Goal: Information Seeking & Learning: Learn about a topic

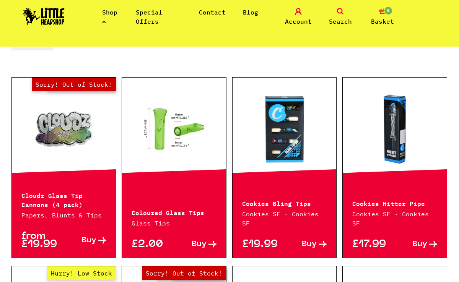
scroll to position [166, 0]
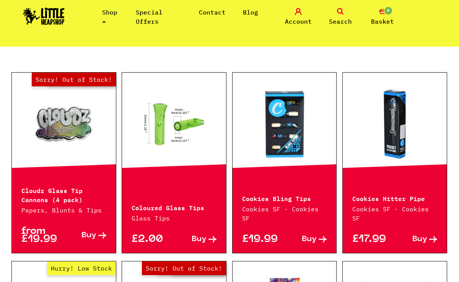
click at [289, 151] on link at bounding box center [284, 124] width 104 height 76
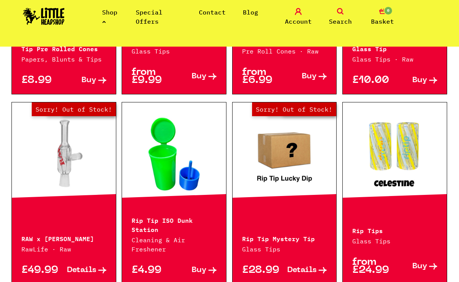
scroll to position [700, 0]
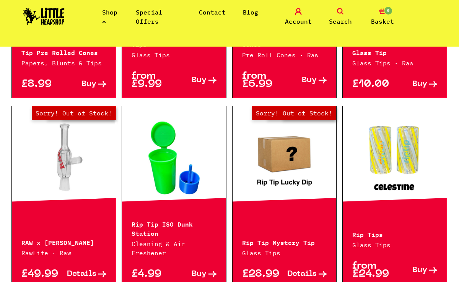
click at [395, 188] on link at bounding box center [395, 158] width 104 height 76
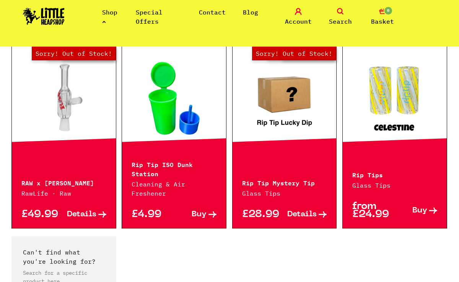
scroll to position [758, 0]
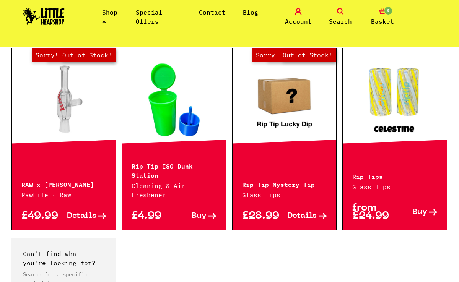
click at [258, 120] on link "Out of Stock Hurry! Low Stock Sorry! Out of Stock!" at bounding box center [284, 100] width 104 height 76
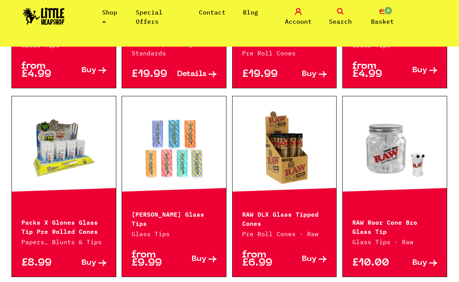
scroll to position [523, 0]
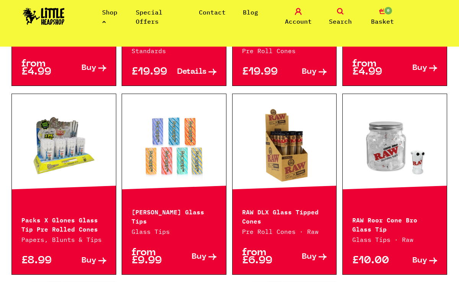
click at [182, 187] on div at bounding box center [174, 145] width 104 height 103
click at [177, 148] on link at bounding box center [174, 145] width 104 height 76
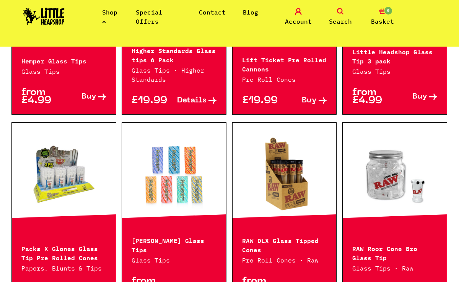
scroll to position [494, 0]
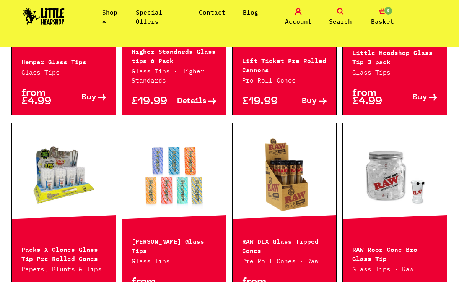
click at [73, 199] on link at bounding box center [64, 175] width 104 height 76
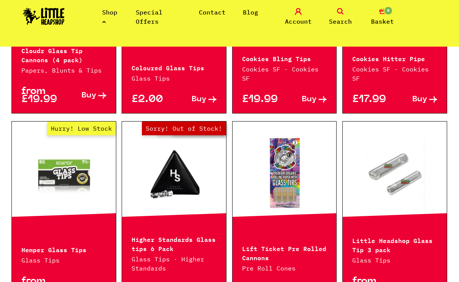
scroll to position [300, 0]
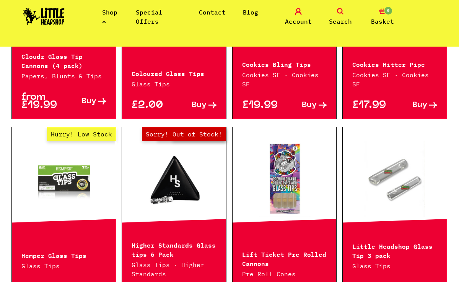
click at [185, 198] on link "Out of Stock Hurry! Low Stock Sorry! Out of Stock!" at bounding box center [174, 179] width 104 height 76
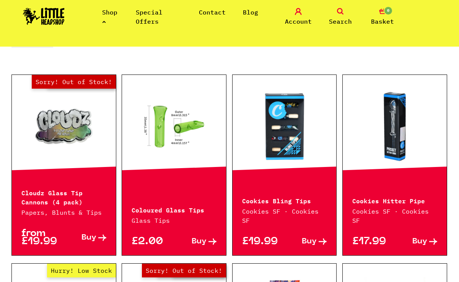
scroll to position [163, 0]
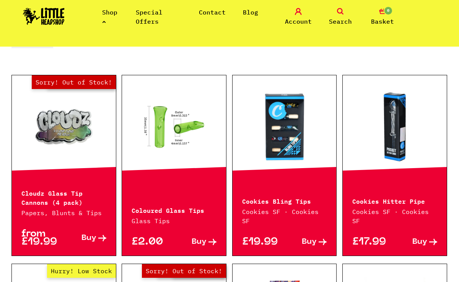
click at [66, 141] on link "Hurry! Low Stock Sorry! Out of Stock!" at bounding box center [64, 127] width 104 height 76
click at [161, 135] on link at bounding box center [174, 127] width 104 height 76
click at [271, 148] on link at bounding box center [284, 127] width 104 height 76
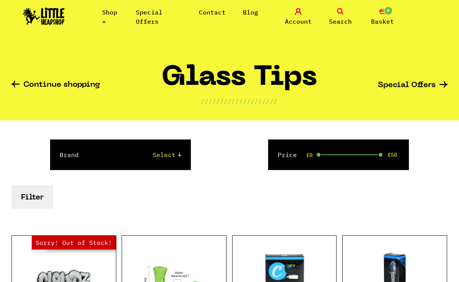
scroll to position [0, 0]
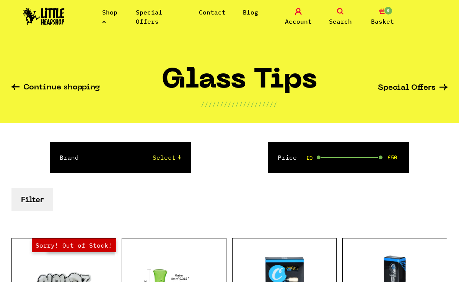
click at [108, 20] on li "Shop" at bounding box center [110, 17] width 16 height 18
click at [105, 22] on icon at bounding box center [104, 21] width 4 height 3
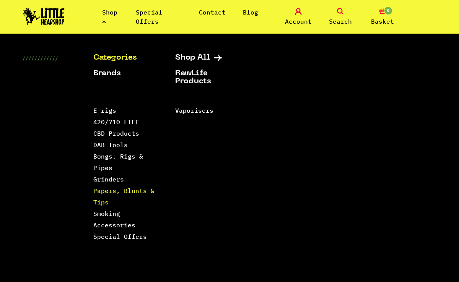
click at [99, 204] on link "Papers, Blunts & Tips" at bounding box center [123, 196] width 61 height 19
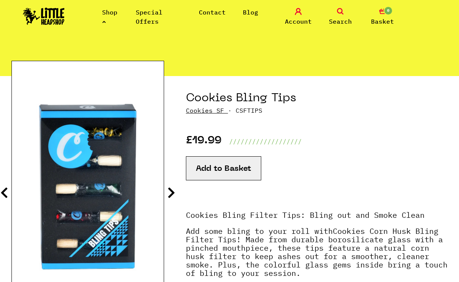
scroll to position [54, 0]
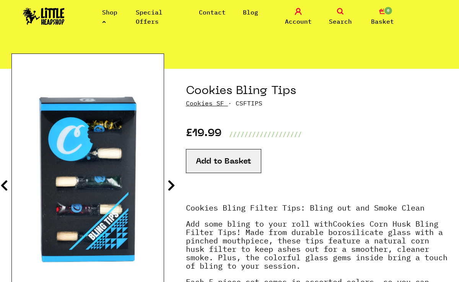
click at [171, 185] on icon at bounding box center [171, 185] width 8 height 12
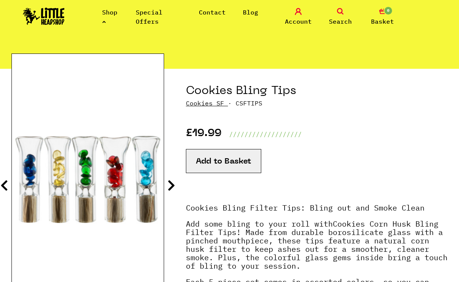
click at [172, 185] on icon at bounding box center [171, 185] width 8 height 12
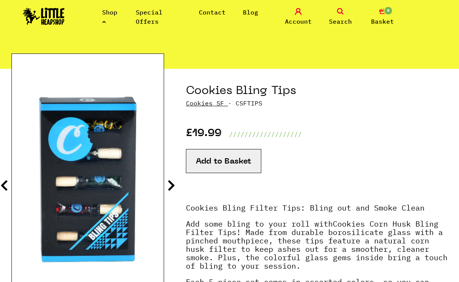
click at [7, 185] on icon at bounding box center [4, 185] width 8 height 12
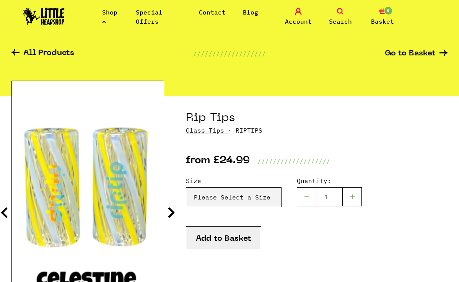
scroll to position [41, 0]
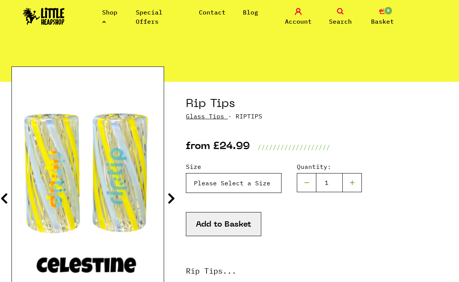
click at [225, 182] on select "Please Select a Size Rip Tips - Size 7 - Clear - £24.99 (Out of Stock) Rip Tips…" at bounding box center [234, 183] width 96 height 20
click at [186, 173] on select "Please Select a Size Rip Tips - Size 7 - Clear - £24.99 (Out of Stock) Rip Tips…" at bounding box center [234, 183] width 96 height 20
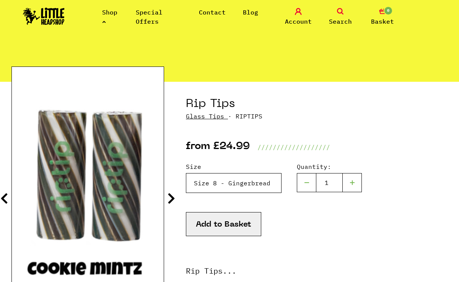
click at [230, 182] on select "Please Select a Size Rip Tips - Size 7 - Clear - £24.99 (Out of Stock) Rip Tips…" at bounding box center [234, 183] width 96 height 20
click at [186, 173] on select "Please Select a Size Rip Tips - Size 7 - Clear - £24.99 (Out of Stock) Rip Tips…" at bounding box center [234, 183] width 96 height 20
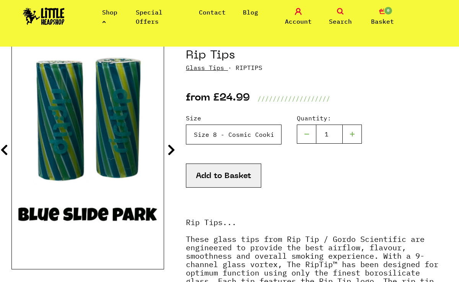
scroll to position [90, 0]
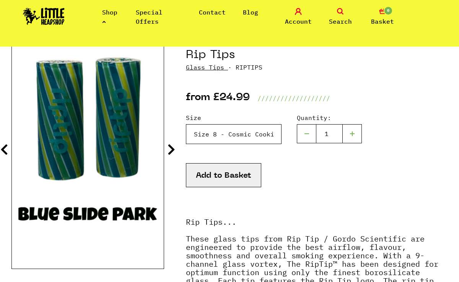
click at [239, 134] on select "Please Select a Size Rip Tips - Size 7 - Clear - £24.99 (Out of Stock) Rip Tips…" at bounding box center [234, 134] width 96 height 20
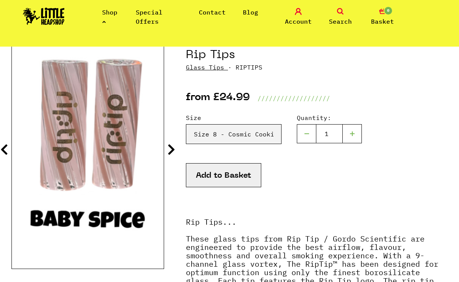
click at [171, 151] on icon at bounding box center [171, 149] width 8 height 12
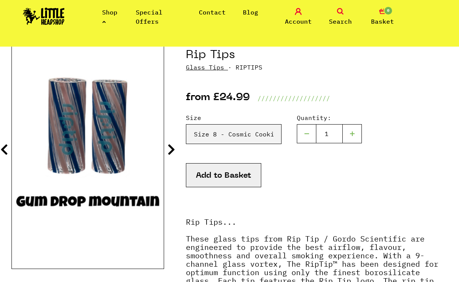
click at [171, 151] on icon at bounding box center [171, 149] width 8 height 12
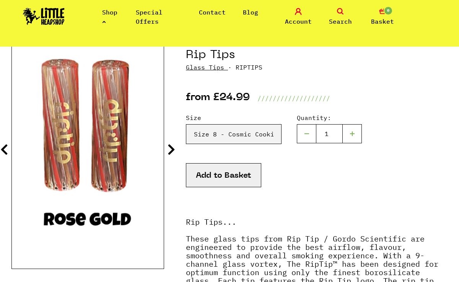
click at [171, 151] on icon at bounding box center [171, 149] width 8 height 12
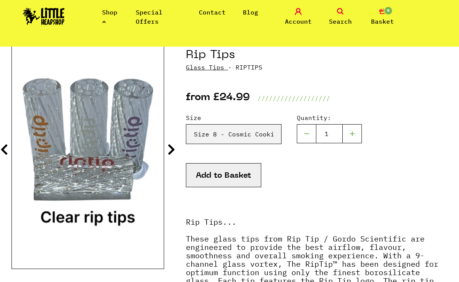
click at [171, 151] on icon at bounding box center [171, 149] width 8 height 12
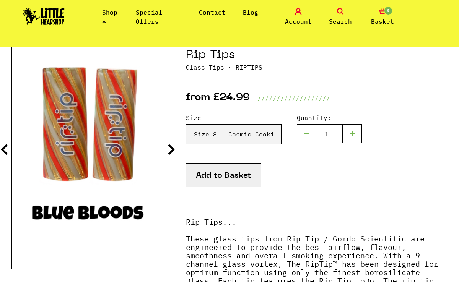
click at [171, 151] on icon at bounding box center [171, 149] width 8 height 12
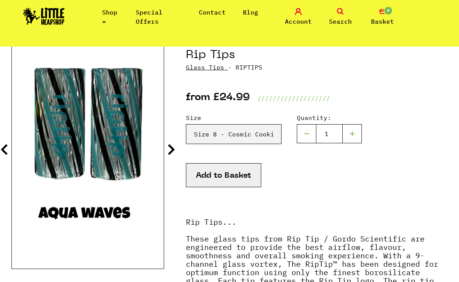
click at [171, 151] on icon at bounding box center [171, 149] width 8 height 12
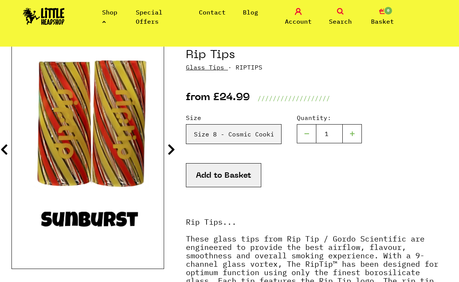
click at [7, 147] on icon at bounding box center [4, 149] width 8 height 12
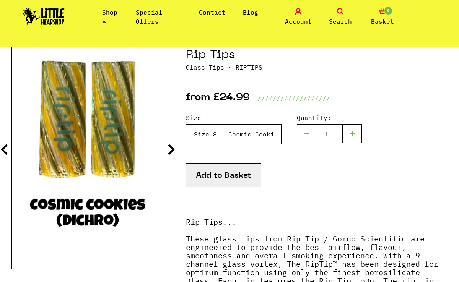
click at [209, 136] on select "Please Select a Size Rip Tips - Size 7 - Clear - £24.99 (Out of Stock) Rip Tips…" at bounding box center [234, 134] width 96 height 20
select select "1936"
click at [186, 124] on select "Please Select a Size Rip Tips - Size 7 - Clear - £24.99 (Out of Stock) Rip Tips…" at bounding box center [234, 134] width 96 height 20
click at [174, 153] on icon at bounding box center [171, 149] width 8 height 12
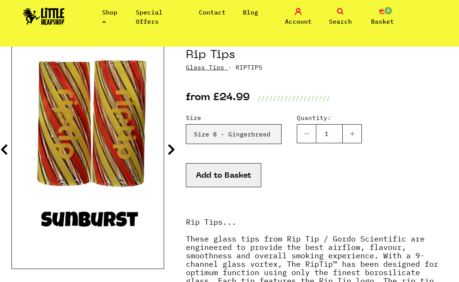
click at [174, 153] on icon at bounding box center [171, 149] width 8 height 12
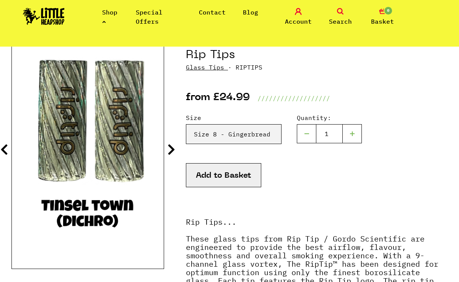
click at [174, 153] on icon at bounding box center [171, 149] width 8 height 12
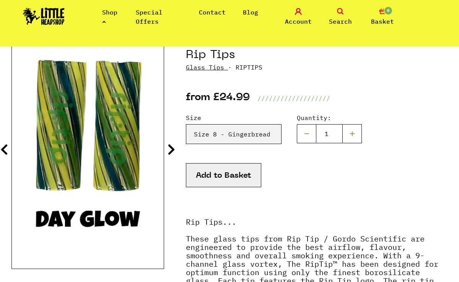
click at [174, 153] on icon at bounding box center [171, 149] width 8 height 12
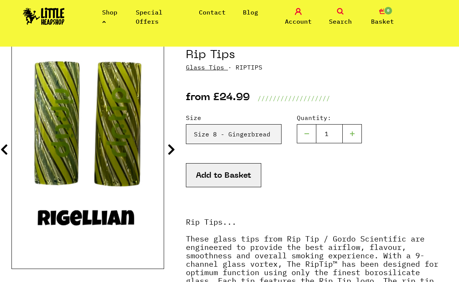
click at [174, 153] on icon at bounding box center [171, 149] width 8 height 12
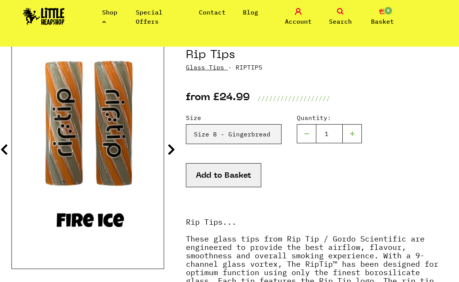
click at [174, 153] on icon at bounding box center [171, 149] width 8 height 12
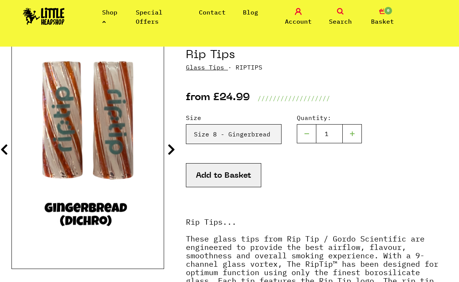
click at [174, 153] on icon at bounding box center [171, 149] width 8 height 12
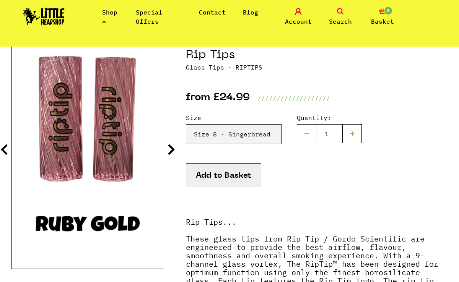
click at [6, 152] on icon at bounding box center [4, 149] width 8 height 12
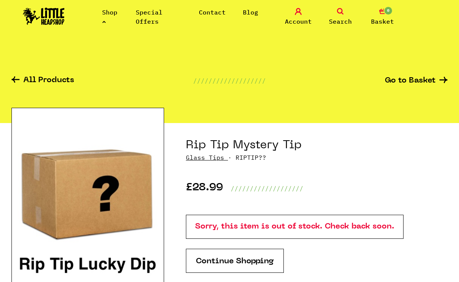
scroll to position [13, 0]
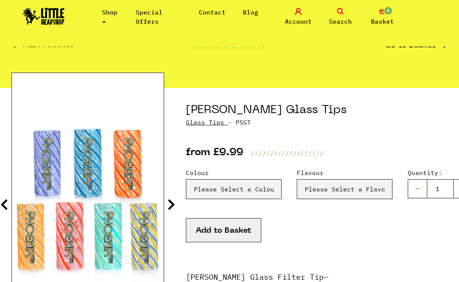
scroll to position [41, 0]
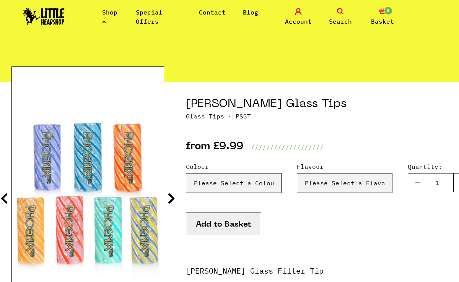
click at [169, 194] on icon at bounding box center [171, 198] width 8 height 12
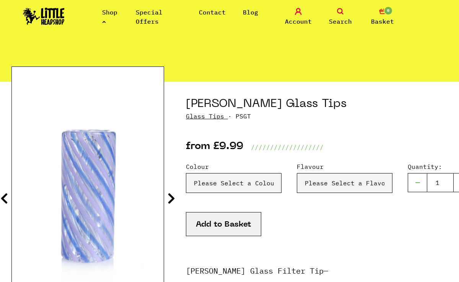
click at [169, 195] on icon at bounding box center [171, 198] width 8 height 12
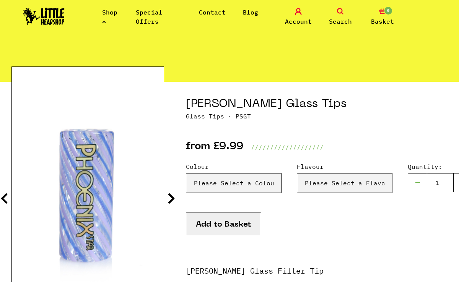
click at [169, 195] on icon at bounding box center [171, 198] width 8 height 12
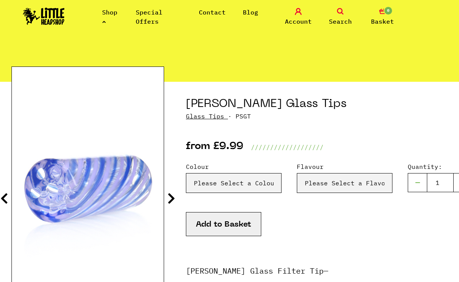
click at [169, 195] on icon at bounding box center [171, 198] width 8 height 12
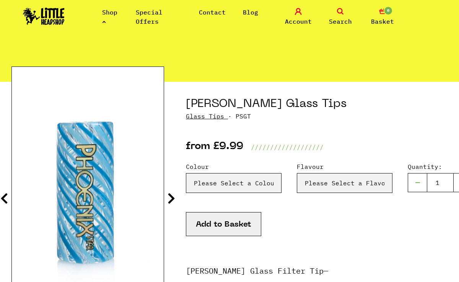
click at [5, 200] on icon at bounding box center [4, 198] width 8 height 12
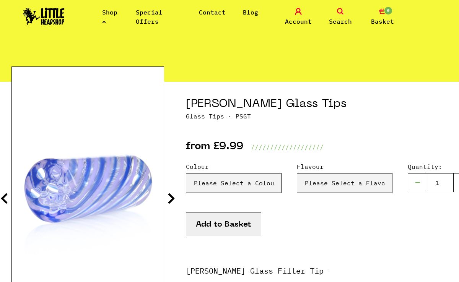
click at [171, 201] on icon at bounding box center [171, 198] width 8 height 12
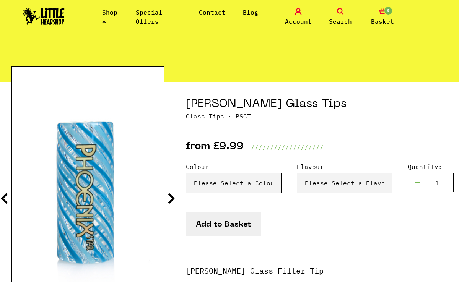
click at [171, 201] on icon at bounding box center [171, 198] width 8 height 12
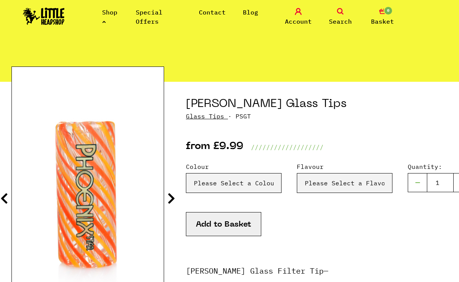
click at [171, 201] on icon at bounding box center [171, 198] width 8 height 12
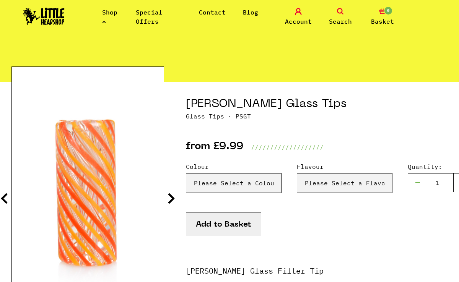
click at [171, 201] on icon at bounding box center [171, 198] width 8 height 12
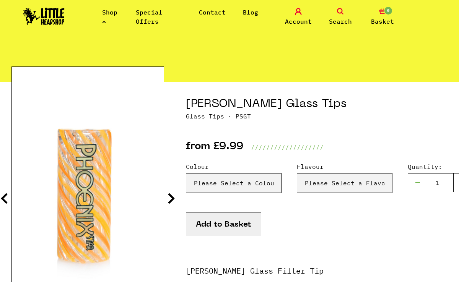
click at [171, 201] on icon at bounding box center [171, 198] width 8 height 12
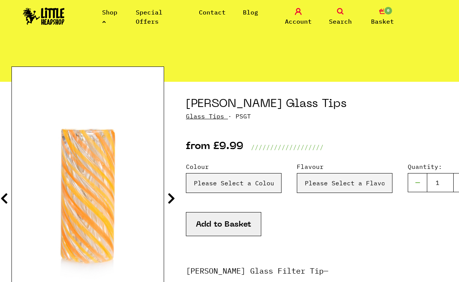
click at [171, 201] on icon at bounding box center [171, 198] width 8 height 12
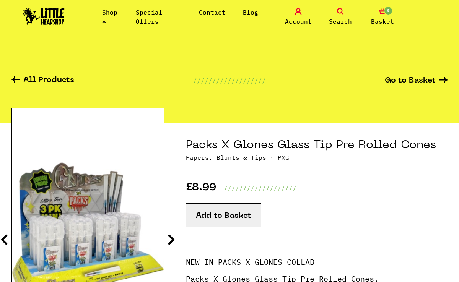
click at [171, 241] on icon at bounding box center [171, 240] width 8 height 12
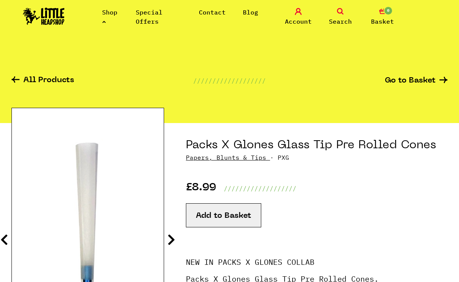
click at [171, 241] on icon at bounding box center [171, 240] width 8 height 12
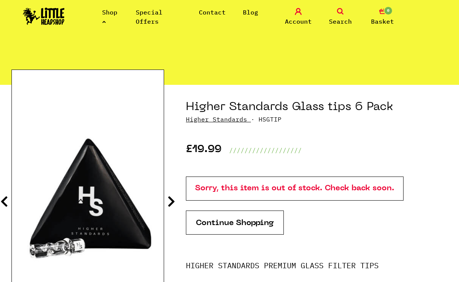
scroll to position [41, 0]
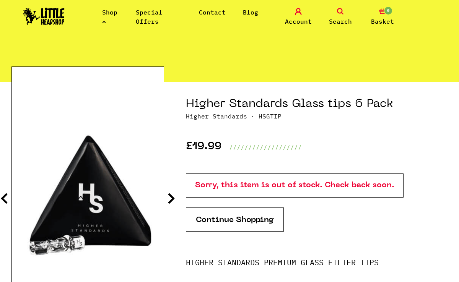
click at [171, 198] on icon at bounding box center [171, 198] width 8 height 12
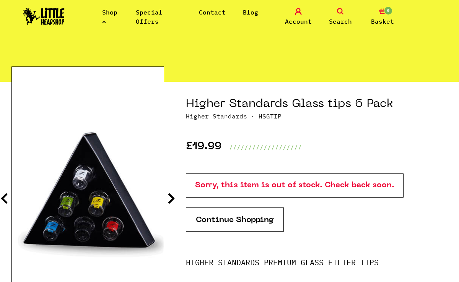
click at [171, 198] on icon at bounding box center [171, 198] width 8 height 12
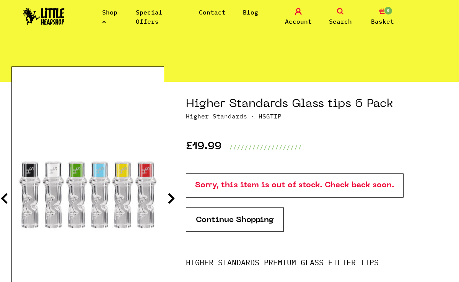
click at [171, 198] on icon at bounding box center [171, 198] width 8 height 12
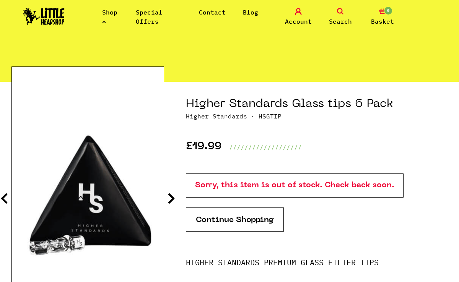
click at [171, 198] on icon at bounding box center [171, 198] width 8 height 12
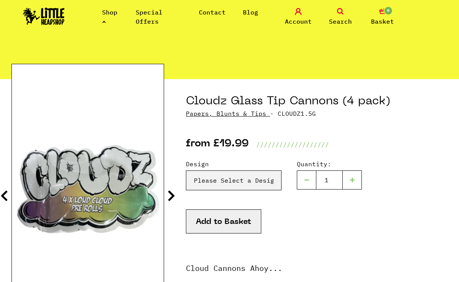
scroll to position [48, 0]
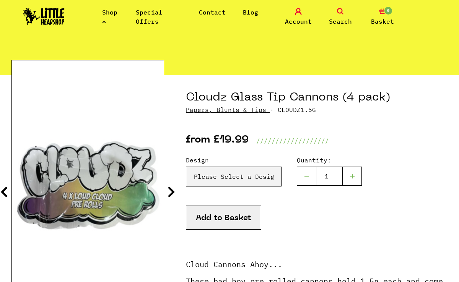
click at [166, 199] on section "Cloudz Glass Tip Cannons (4 pack) Papers, Blunts & Tips · CLOUDZ1.5G from £19.9…" at bounding box center [229, 255] width 436 height 360
click at [167, 197] on icon at bounding box center [171, 192] width 8 height 12
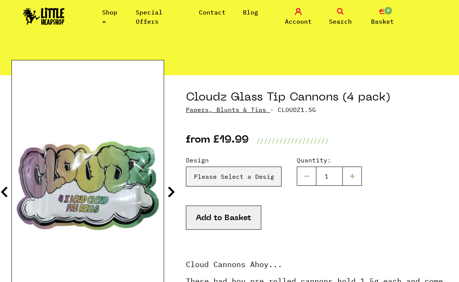
click at [167, 196] on icon at bounding box center [171, 192] width 8 height 12
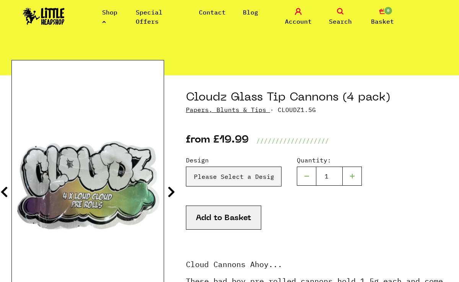
click at [167, 196] on icon at bounding box center [171, 192] width 8 height 12
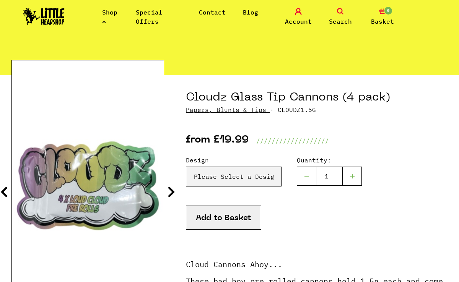
click at [167, 196] on icon at bounding box center [171, 192] width 8 height 12
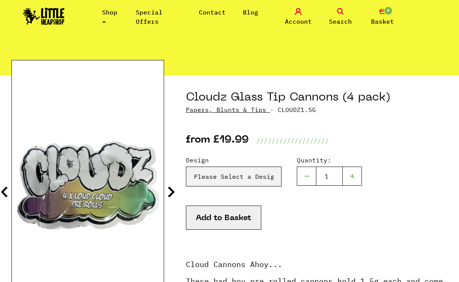
click at [167, 196] on icon at bounding box center [171, 192] width 8 height 12
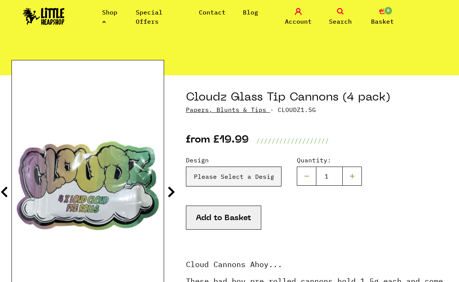
click at [167, 196] on icon at bounding box center [171, 192] width 8 height 12
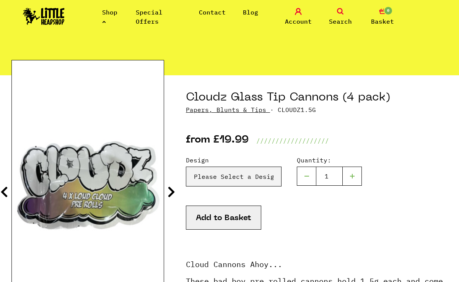
click at [167, 196] on icon at bounding box center [171, 192] width 8 height 12
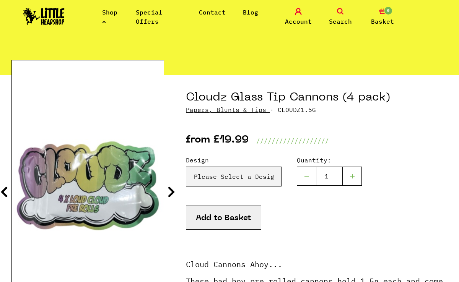
click at [167, 196] on icon at bounding box center [171, 192] width 8 height 12
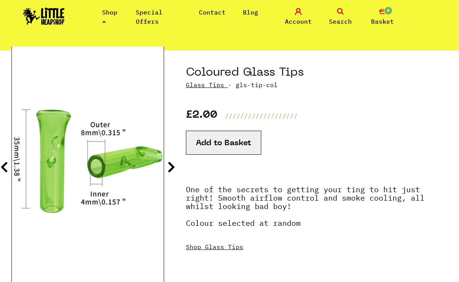
scroll to position [74, 0]
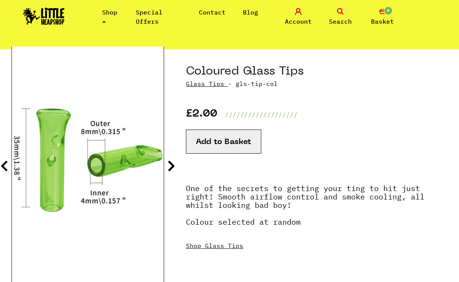
click at [170, 171] on icon at bounding box center [171, 166] width 8 height 12
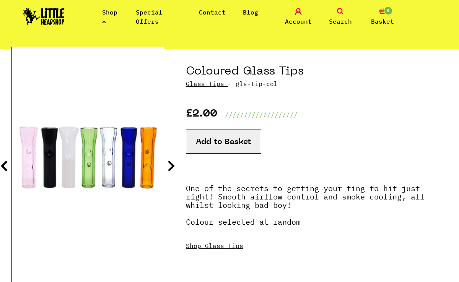
click at [170, 171] on icon at bounding box center [171, 166] width 8 height 12
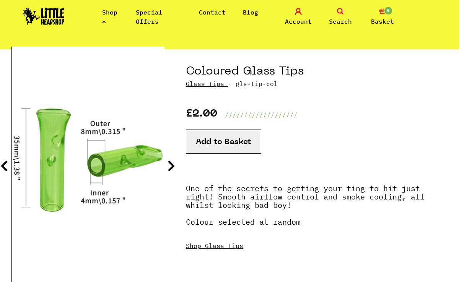
click at [170, 171] on icon at bounding box center [171, 166] width 8 height 12
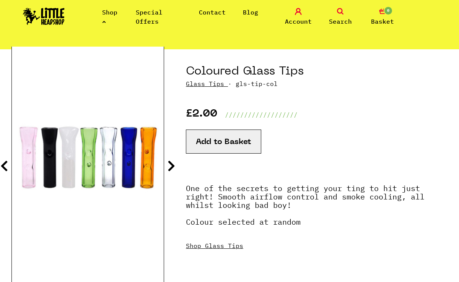
click at [170, 171] on icon at bounding box center [171, 166] width 8 height 12
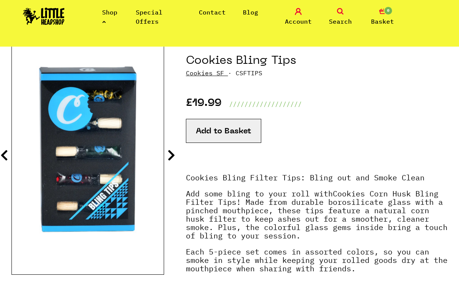
scroll to position [101, 0]
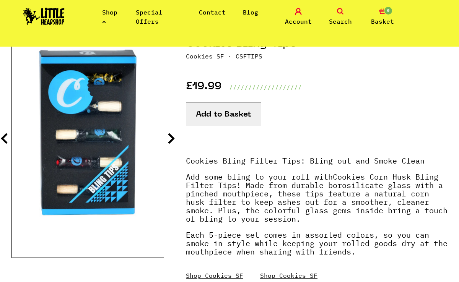
click at [171, 139] on icon at bounding box center [171, 138] width 8 height 12
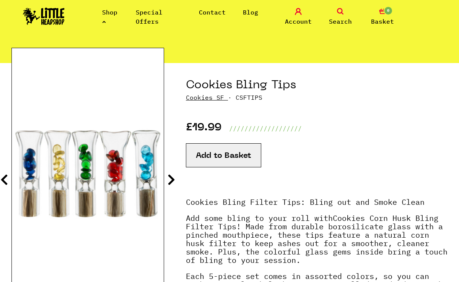
scroll to position [55, 0]
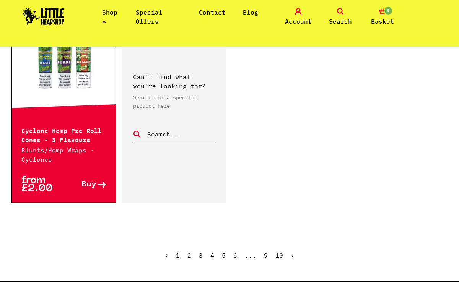
scroll to position [1319, 0]
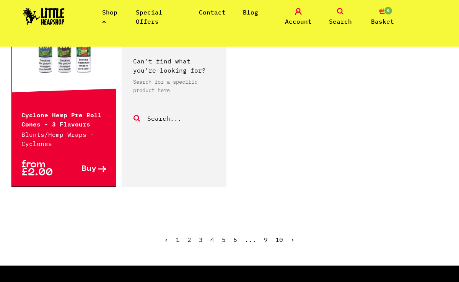
click at [189, 236] on link "2" at bounding box center [189, 240] width 4 height 8
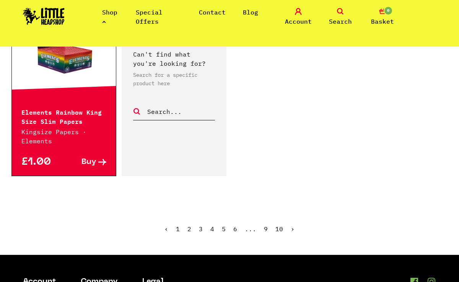
scroll to position [1375, 0]
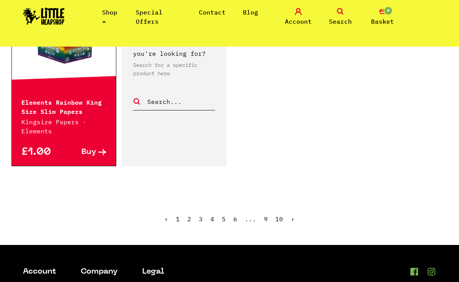
click at [109, 16] on link "Shop" at bounding box center [109, 16] width 15 height 17
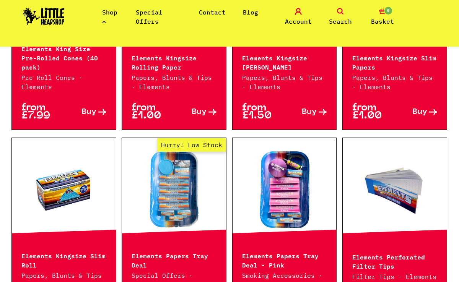
scroll to position [736, 0]
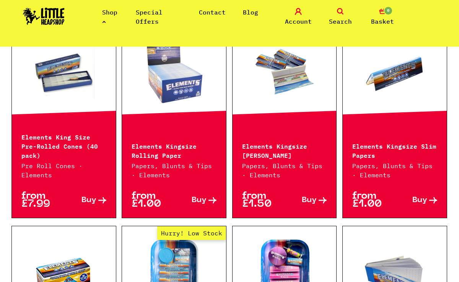
click at [112, 21] on li "Shop" at bounding box center [110, 17] width 16 height 18
click at [104, 22] on icon at bounding box center [104, 21] width 4 height 3
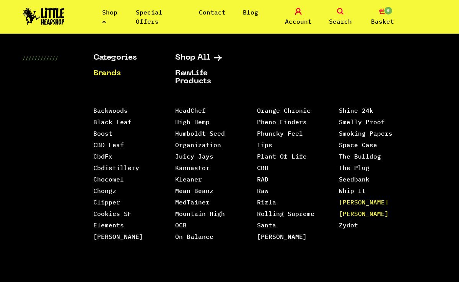
click at [350, 198] on link "[PERSON_NAME] [PERSON_NAME]" at bounding box center [364, 207] width 50 height 19
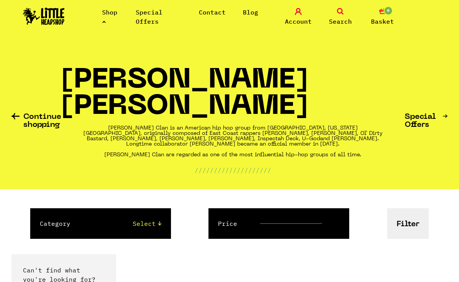
click at [113, 18] on li "Shop" at bounding box center [110, 17] width 16 height 18
click at [110, 18] on li "Shop" at bounding box center [110, 17] width 16 height 18
click at [100, 20] on div "Shop Special Offers Contact Blog" at bounding box center [170, 17] width 211 height 18
click at [108, 24] on li "Shop" at bounding box center [110, 17] width 16 height 18
click at [106, 24] on li "Shop" at bounding box center [110, 17] width 16 height 18
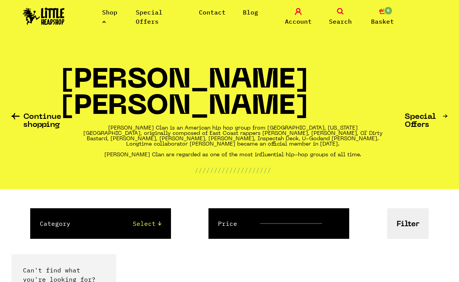
click at [106, 24] on link "Shop" at bounding box center [109, 16] width 15 height 17
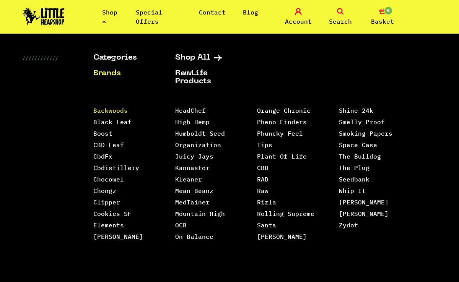
click at [110, 108] on link "Backwoods" at bounding box center [110, 111] width 34 height 8
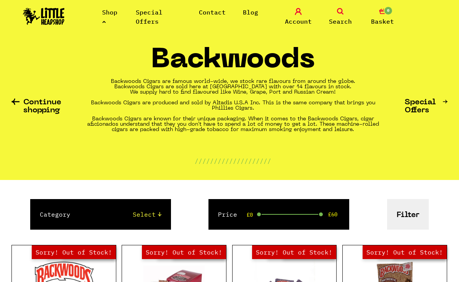
scroll to position [24, 0]
